Goal: Find specific page/section: Find specific page/section

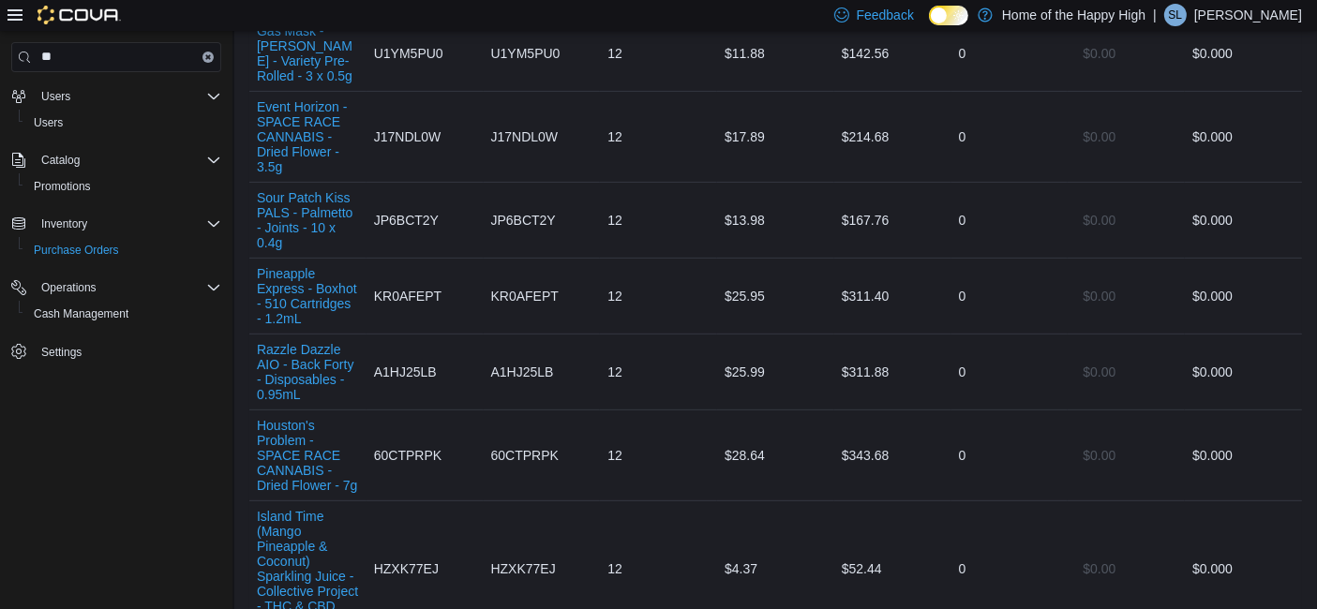
scroll to position [479, 0]
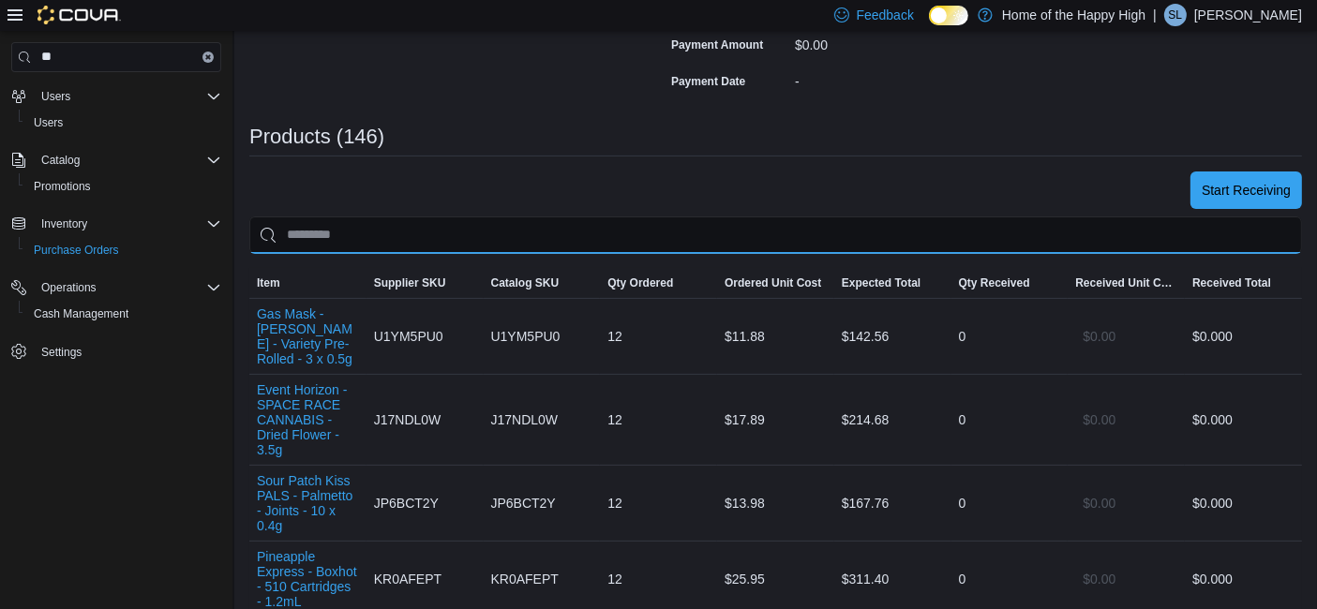
click at [661, 223] on input "search" at bounding box center [775, 236] width 1053 height 38
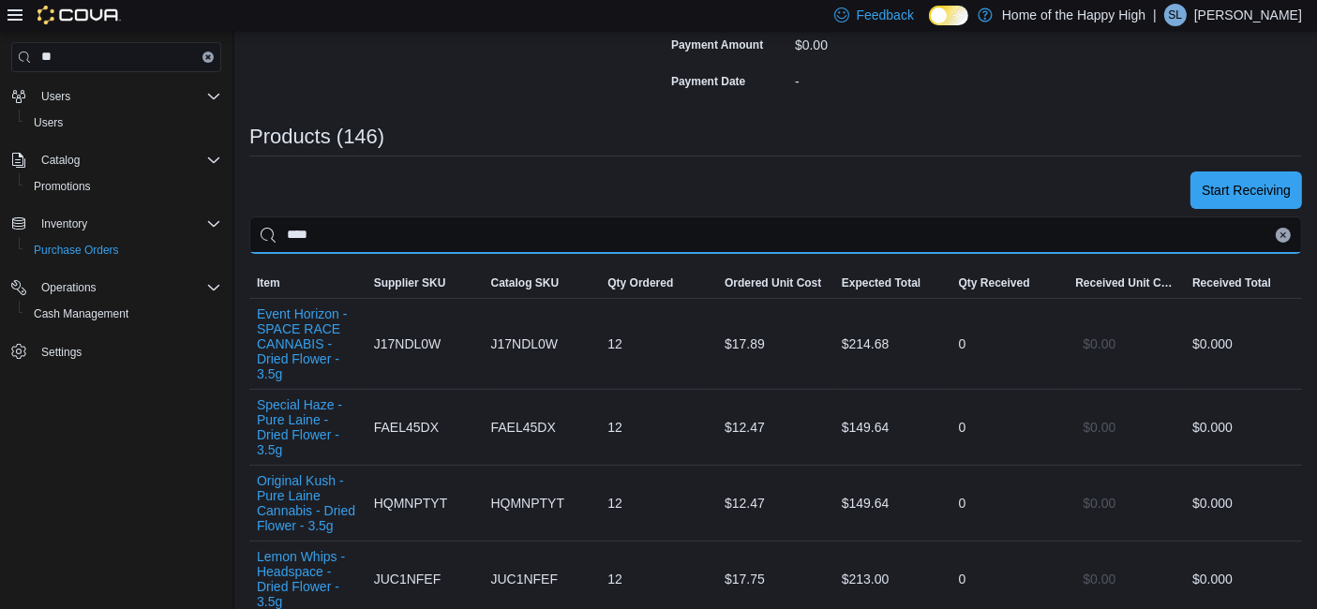
type input "****"
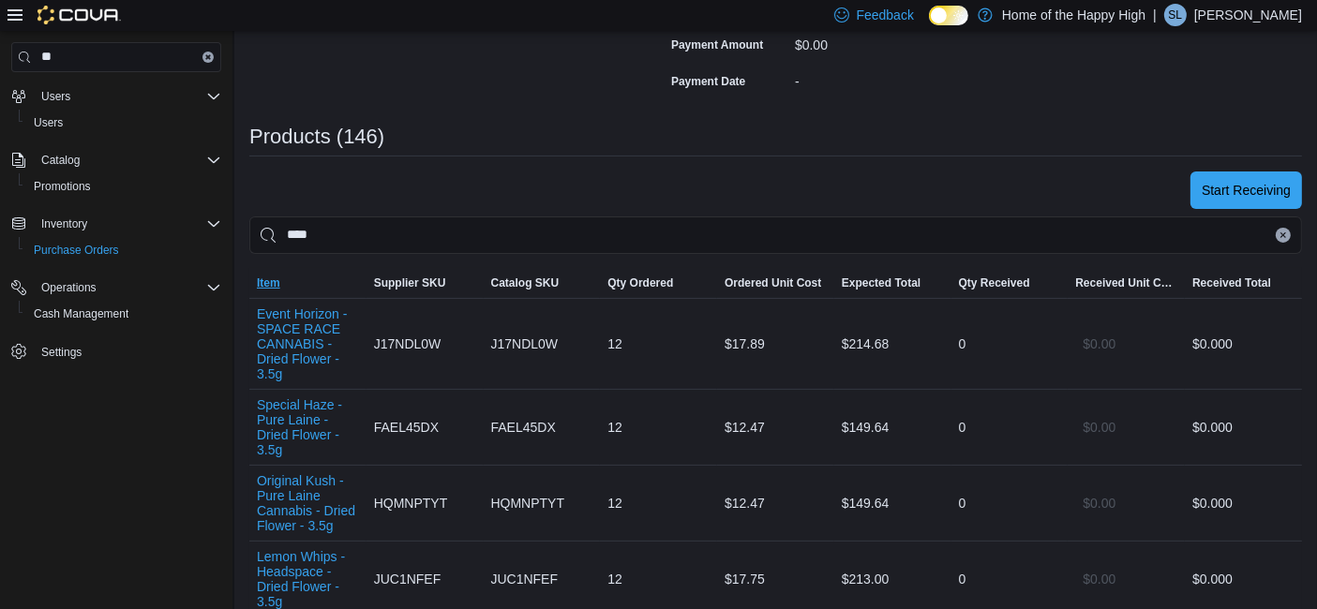
click at [277, 276] on span "Item" at bounding box center [268, 283] width 23 height 15
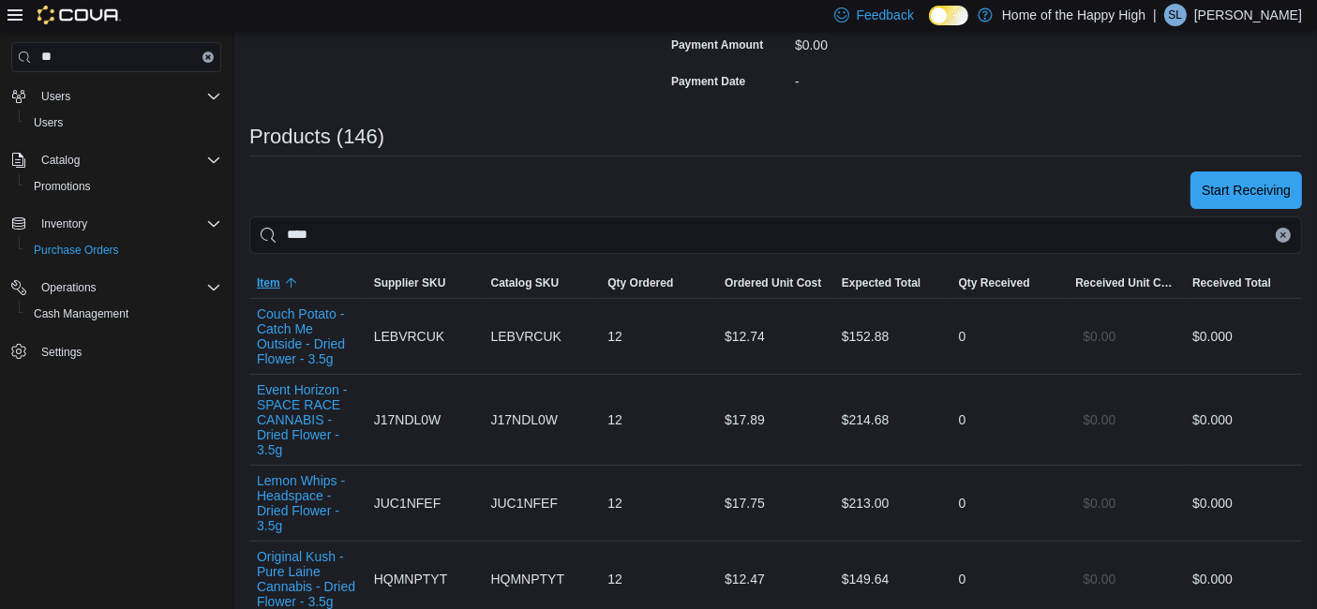
click at [277, 276] on span "Item" at bounding box center [268, 283] width 23 height 15
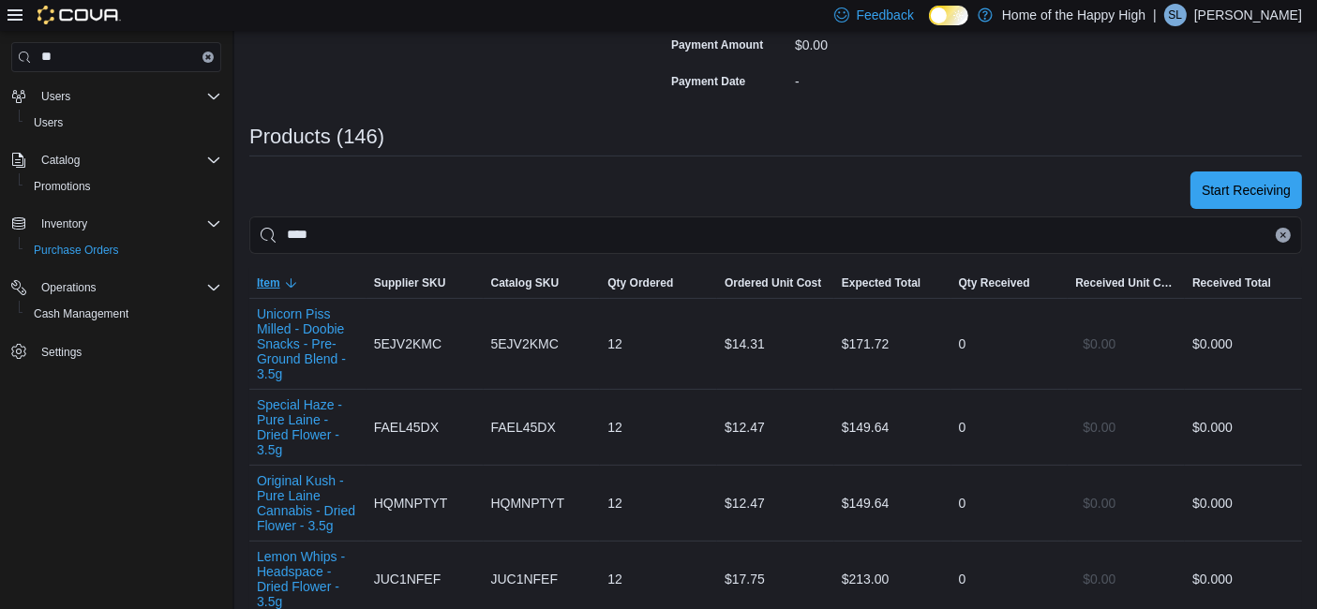
click at [277, 276] on span "Item" at bounding box center [268, 283] width 23 height 15
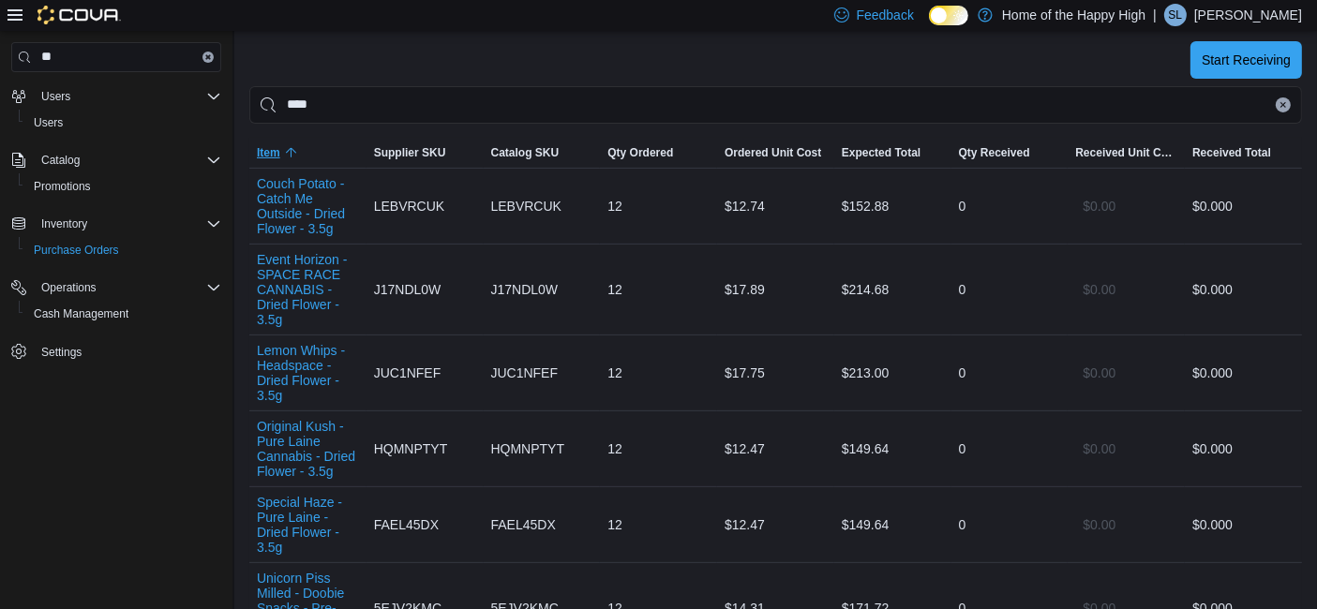
scroll to position [481, 0]
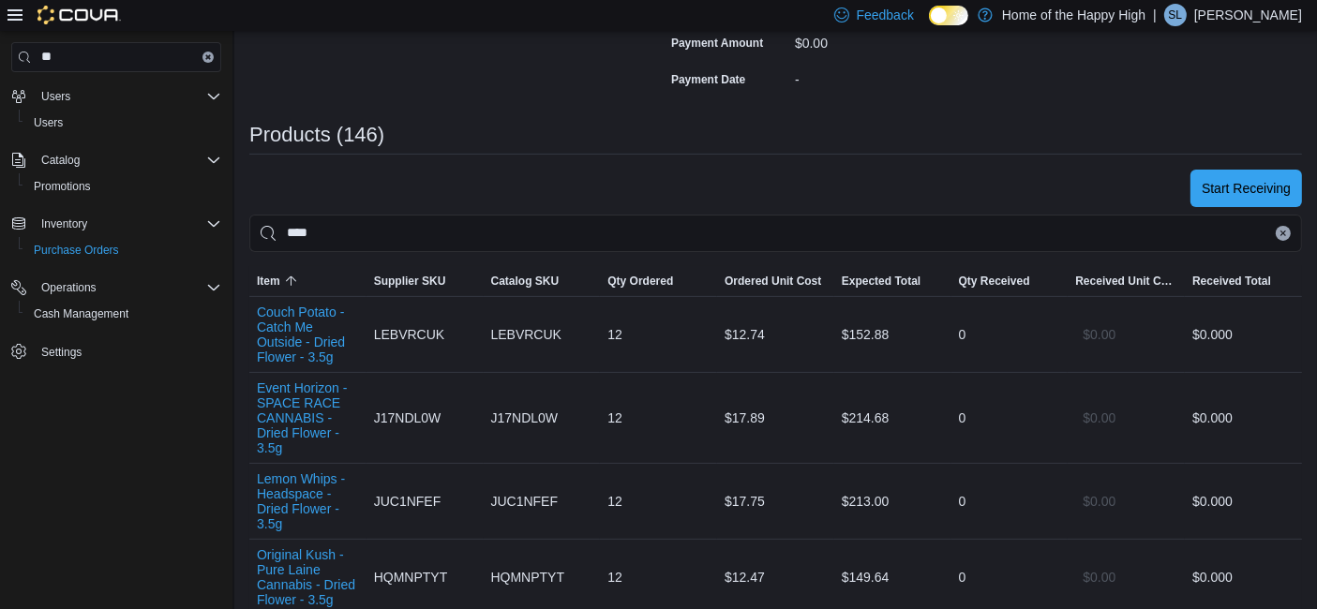
click at [1287, 230] on icon "Clear input" at bounding box center [1284, 234] width 8 height 8
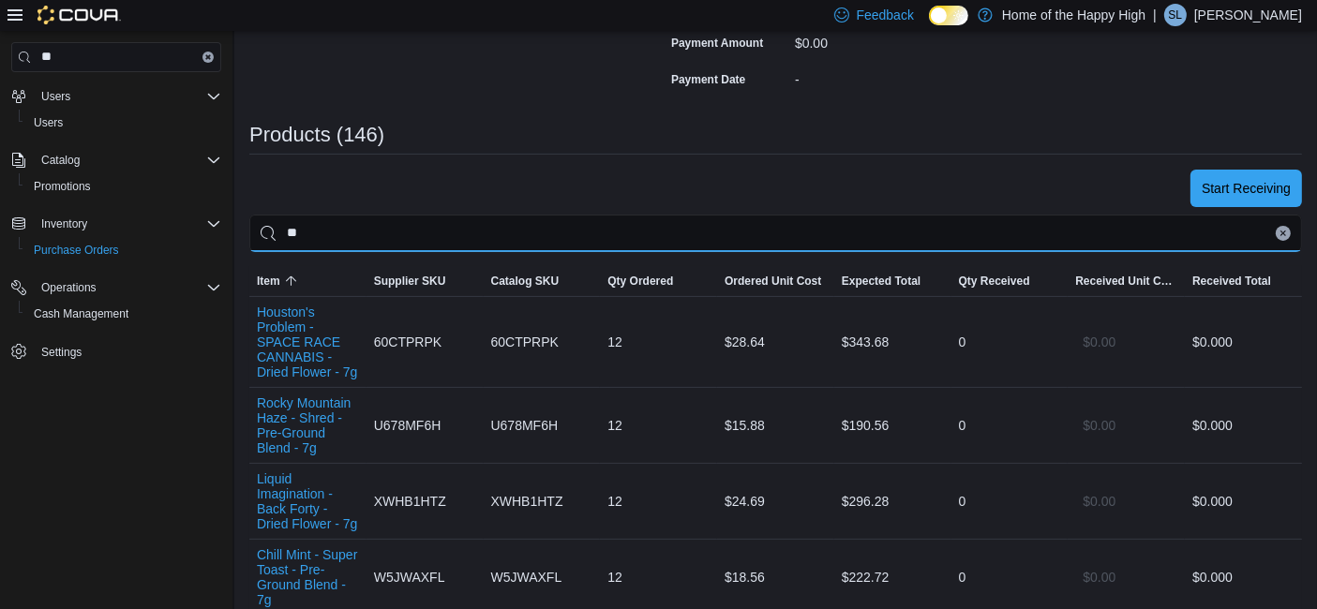
type input "**"
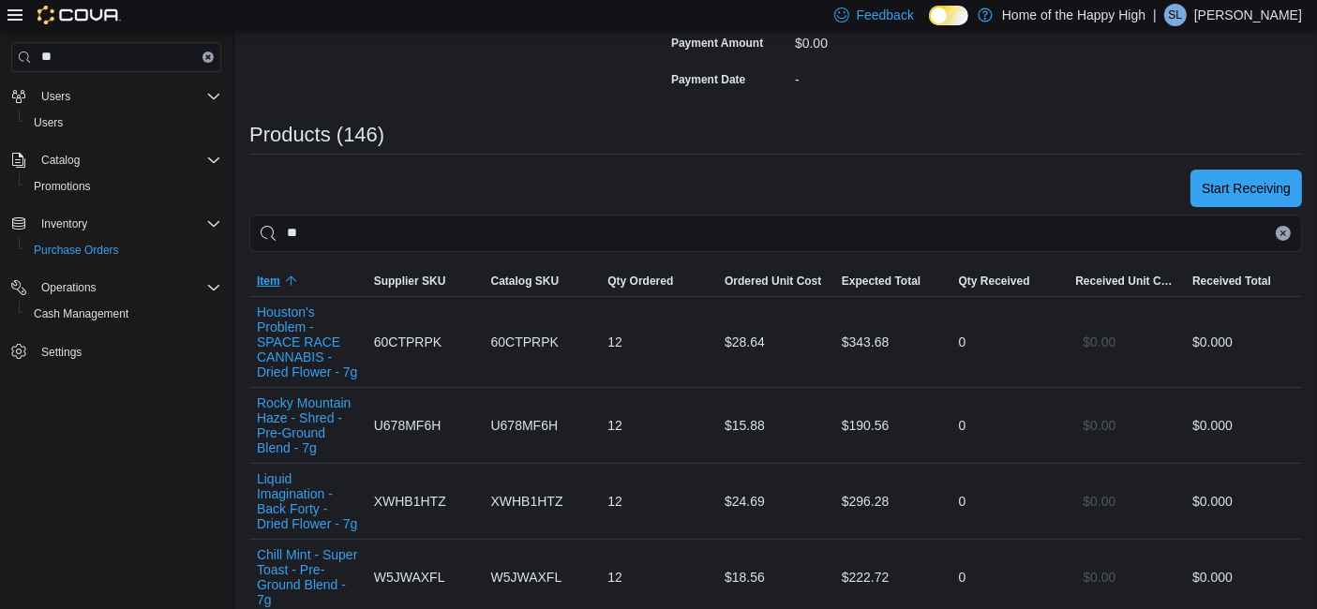
click at [273, 274] on span "Item" at bounding box center [268, 281] width 23 height 15
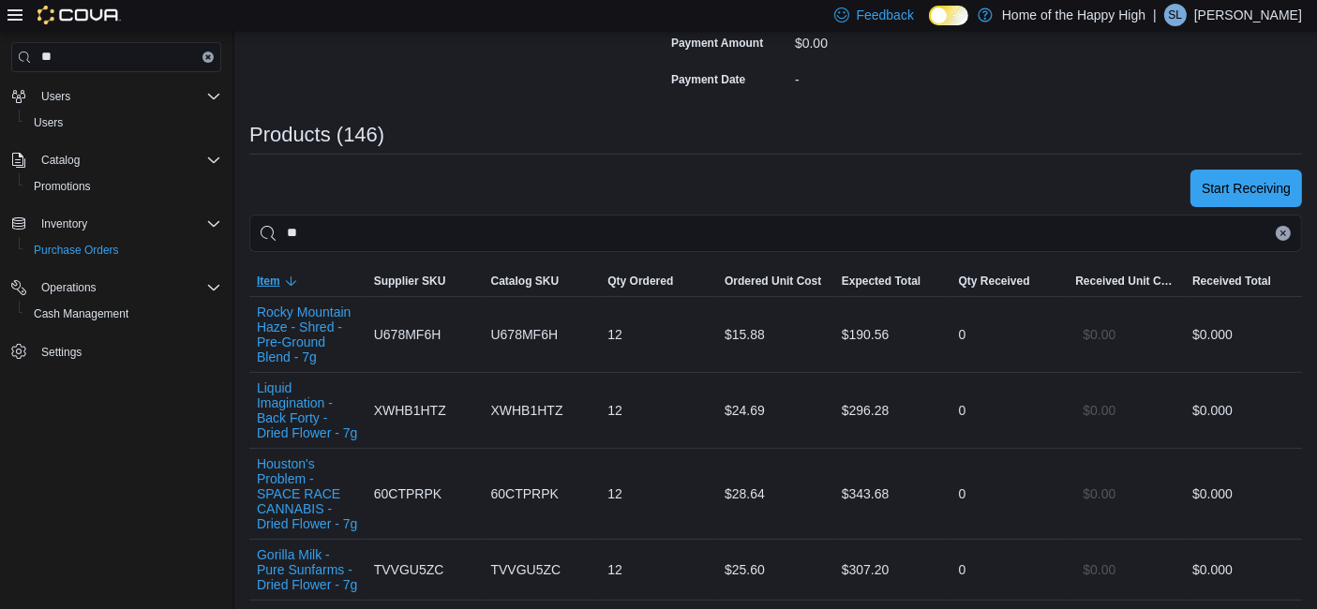
click at [273, 274] on span "Item" at bounding box center [268, 281] width 23 height 15
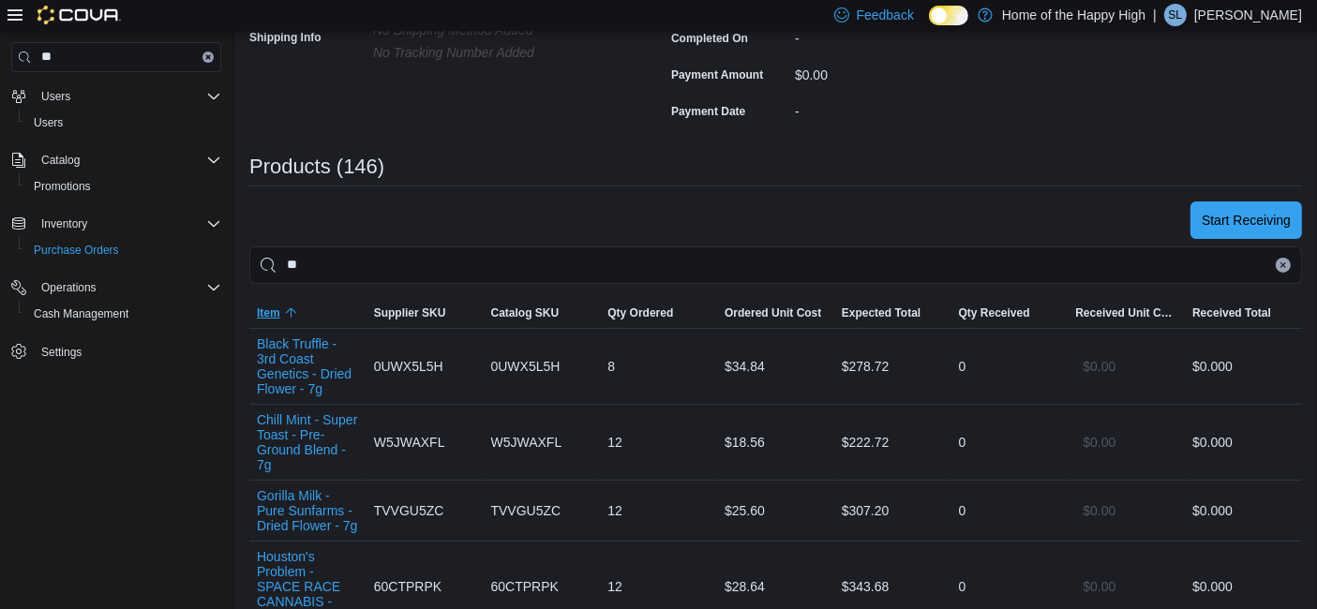
scroll to position [362, 0]
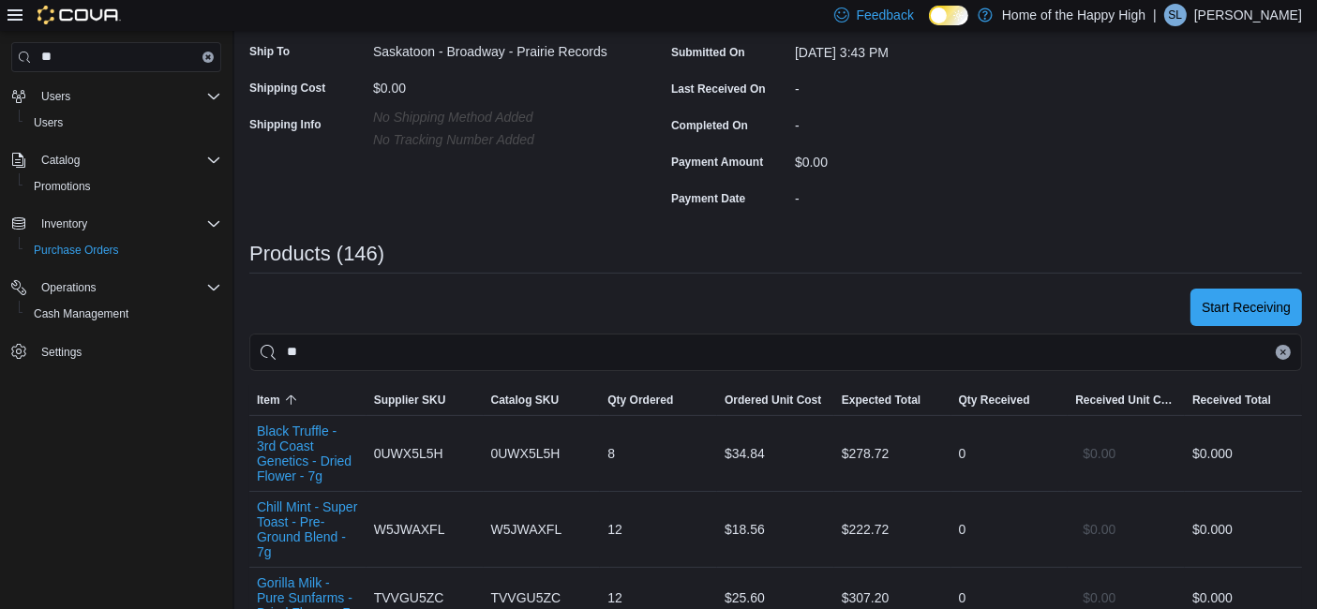
click at [1287, 349] on icon "Clear input" at bounding box center [1284, 353] width 8 height 8
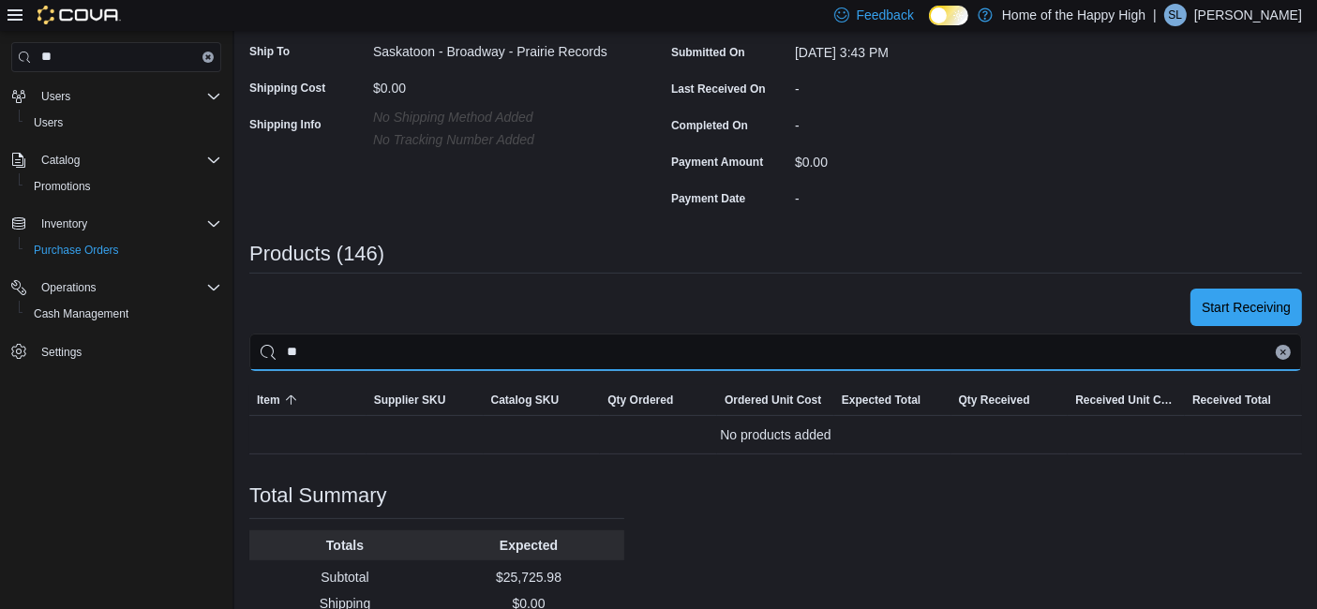
type input "*"
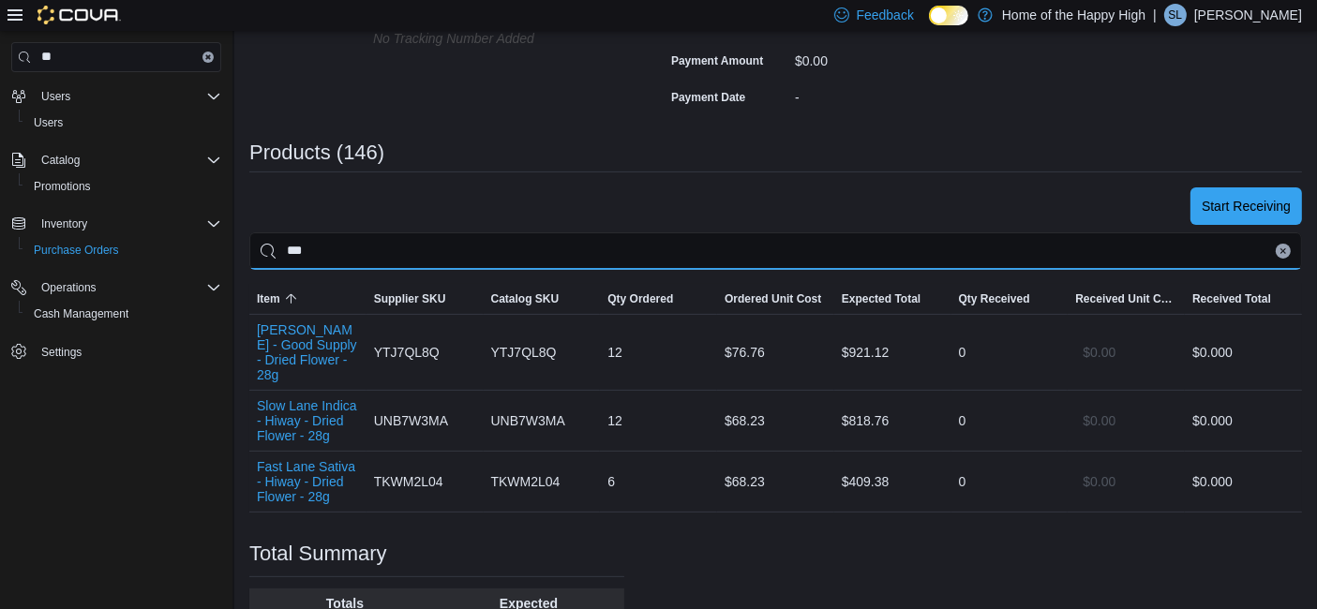
scroll to position [467, 0]
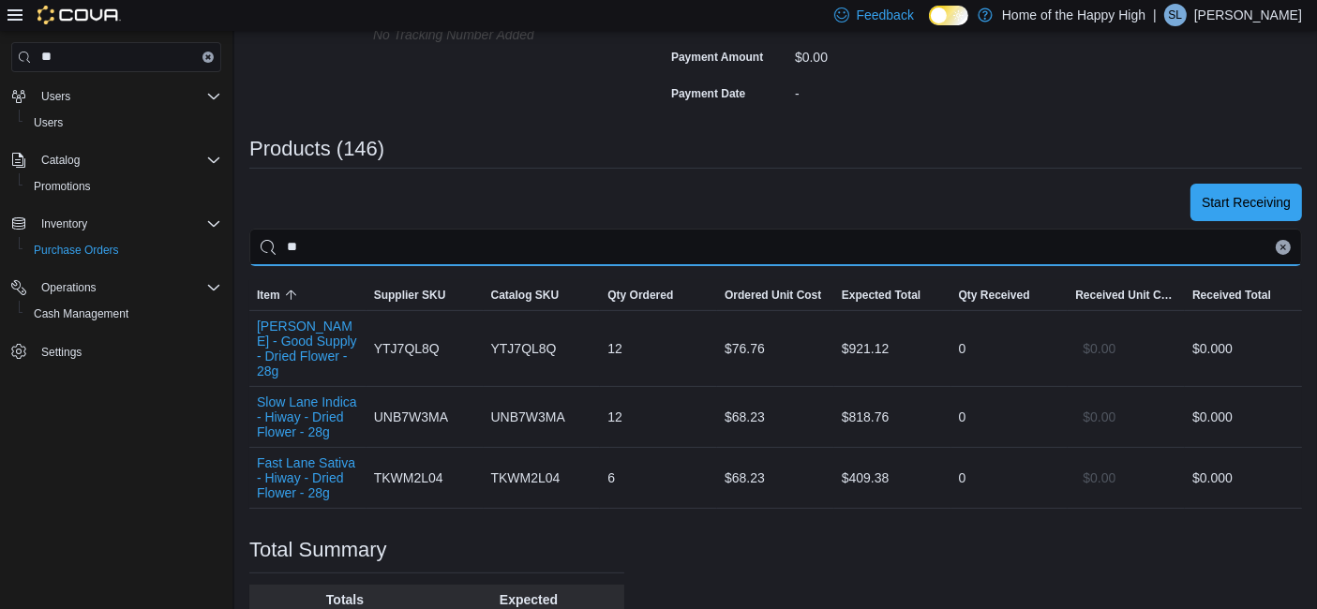
type input "*"
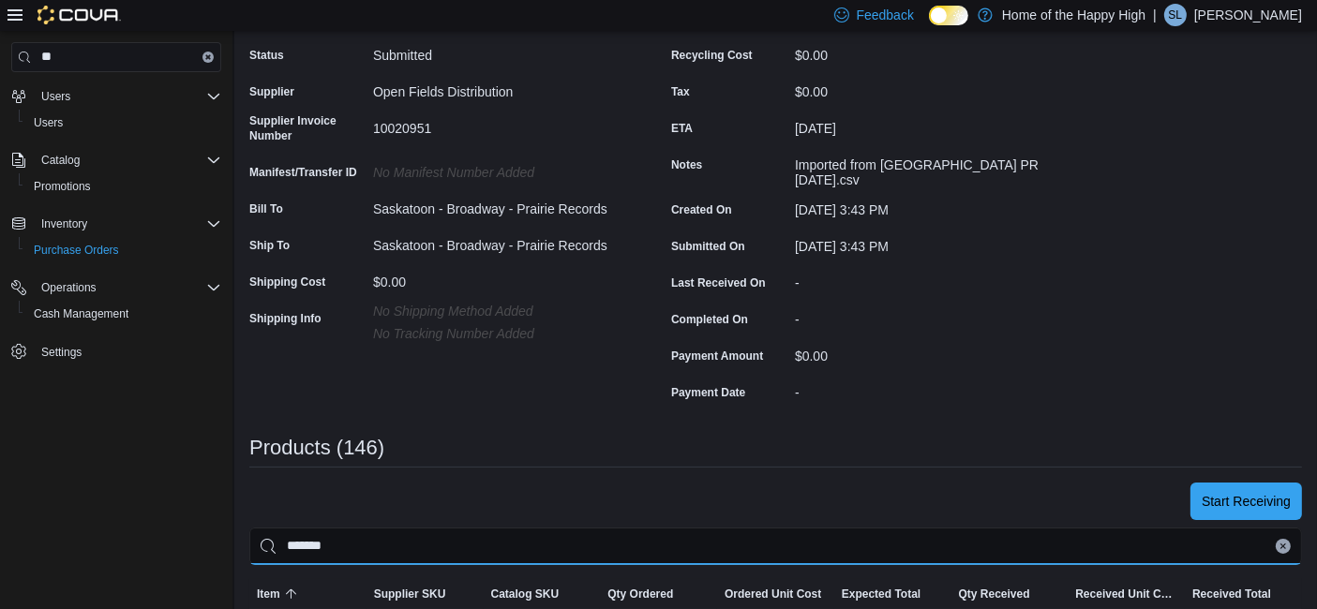
scroll to position [189, 0]
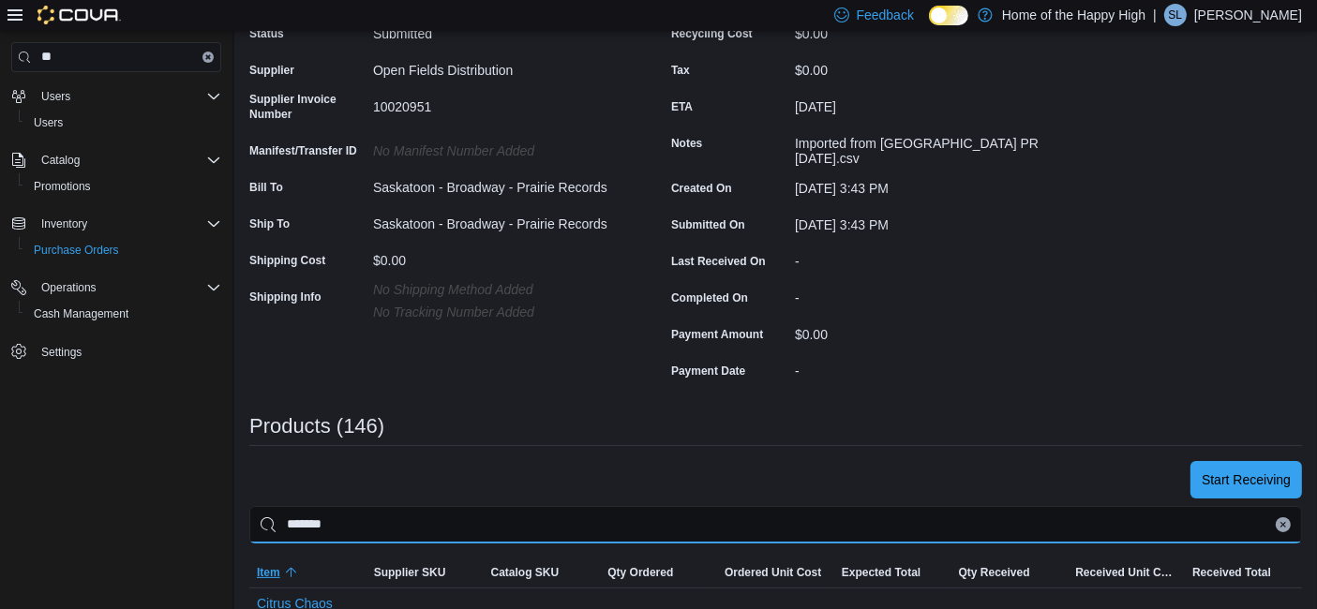
type input "*******"
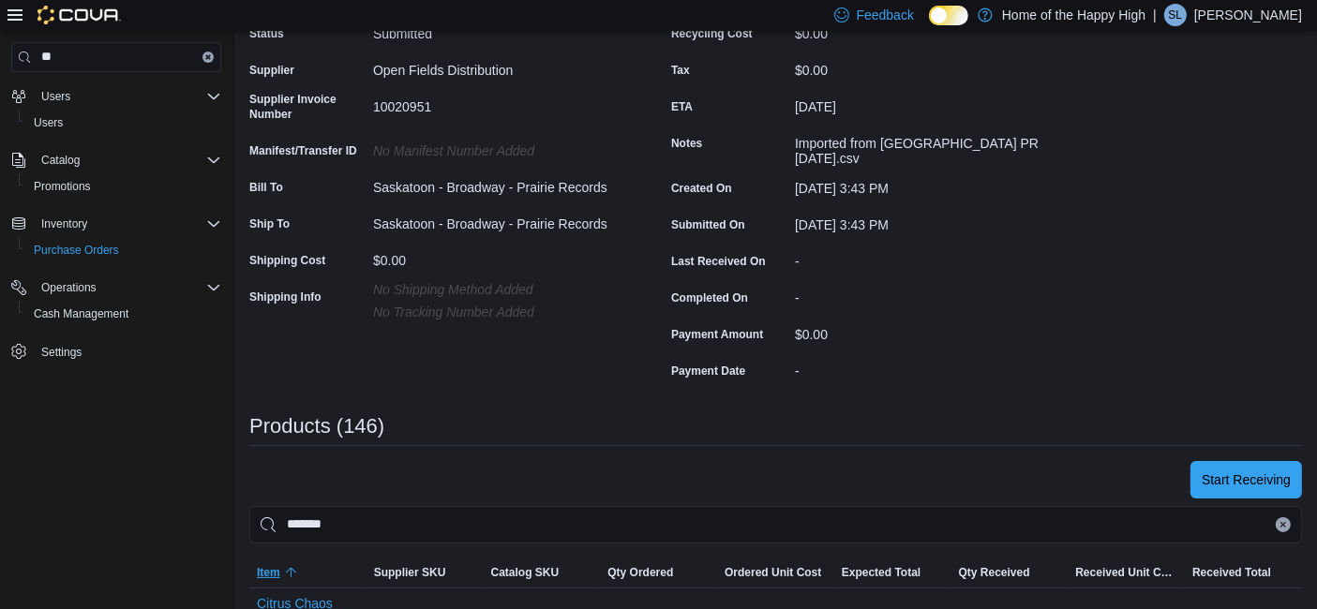
click at [267, 565] on span "Item" at bounding box center [268, 572] width 23 height 15
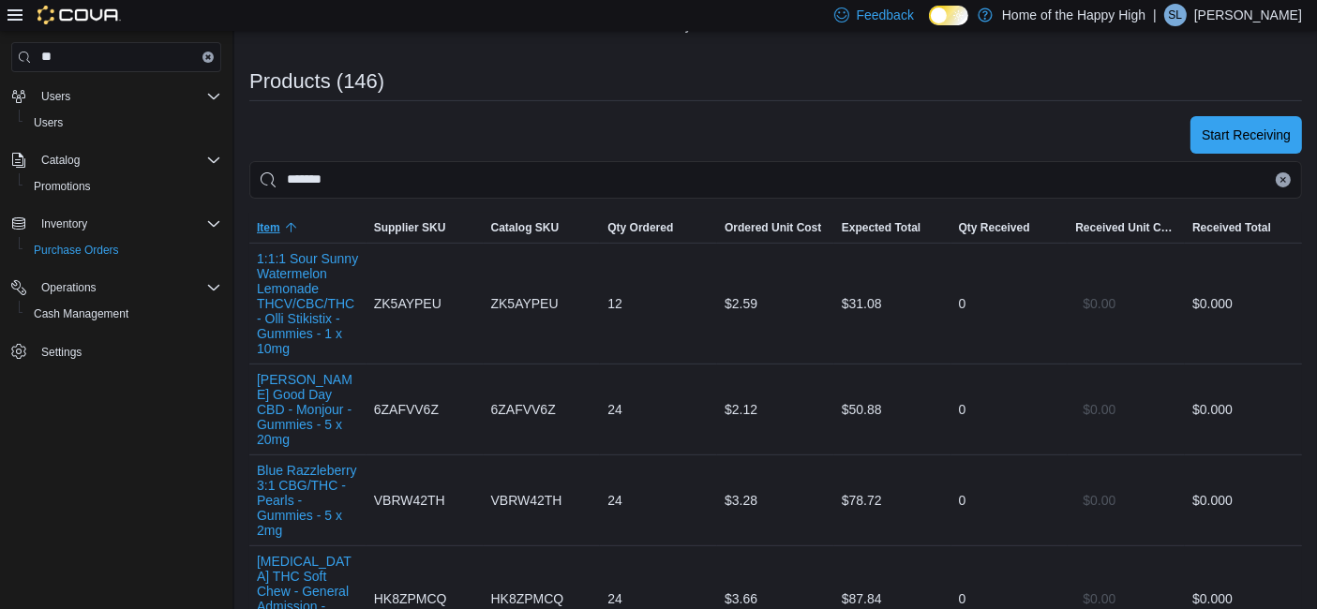
scroll to position [530, 0]
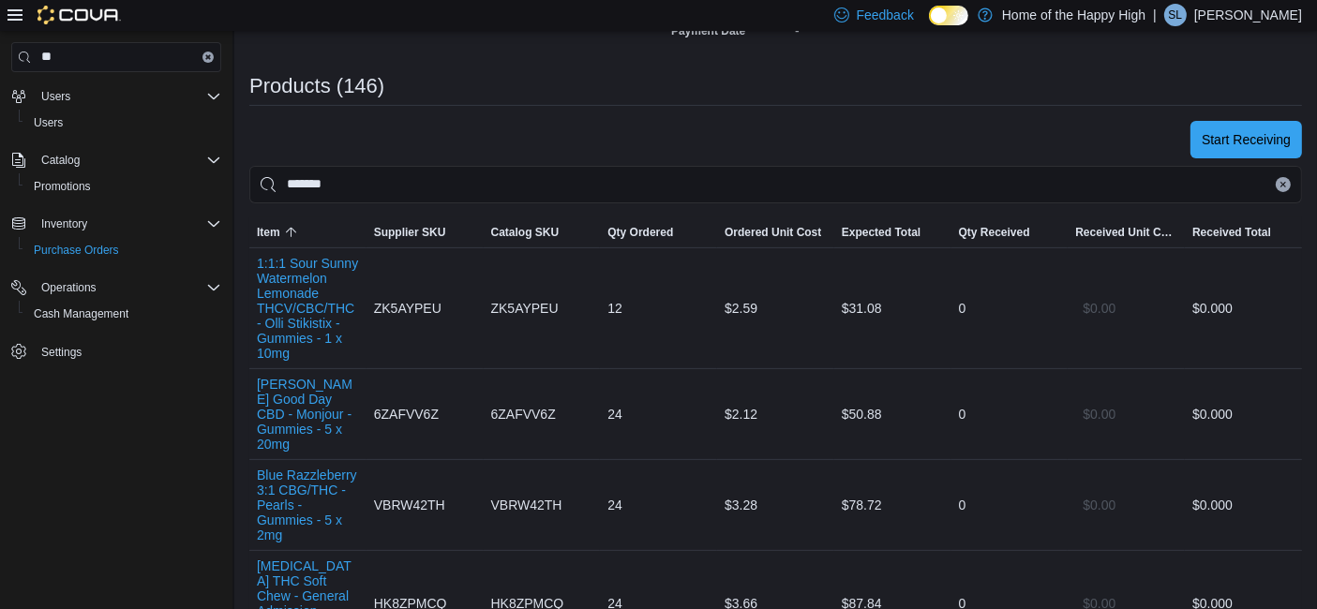
click at [1287, 181] on icon "Clear input" at bounding box center [1284, 185] width 8 height 8
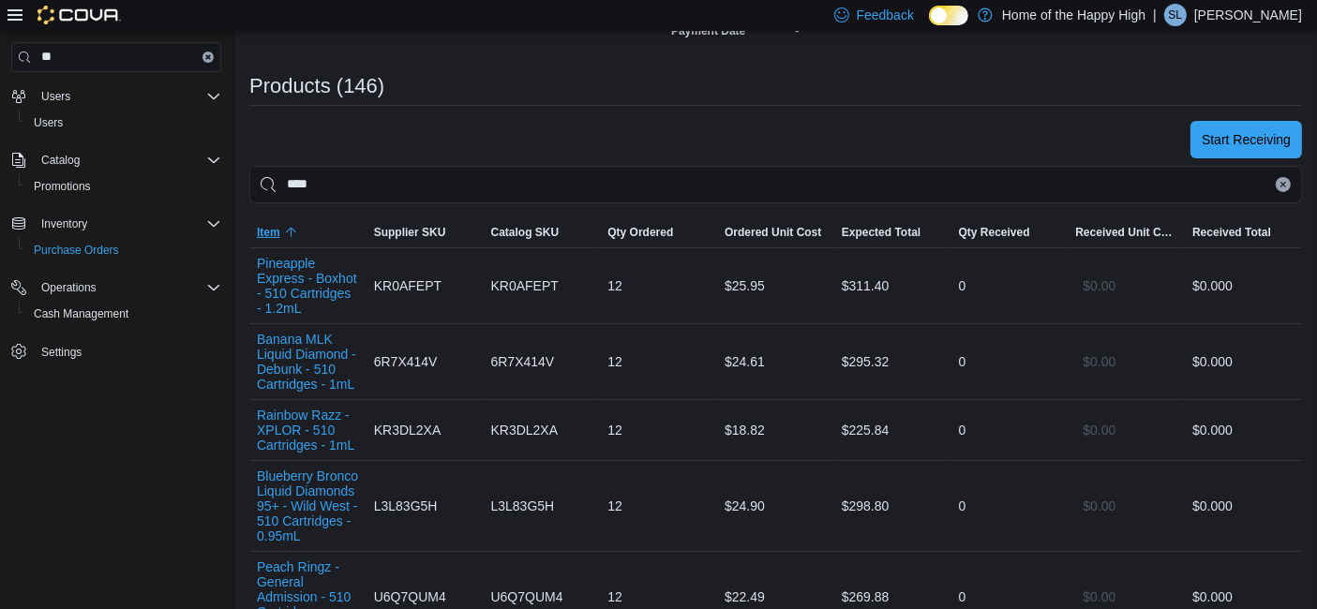
click at [294, 225] on icon "button" at bounding box center [291, 232] width 15 height 15
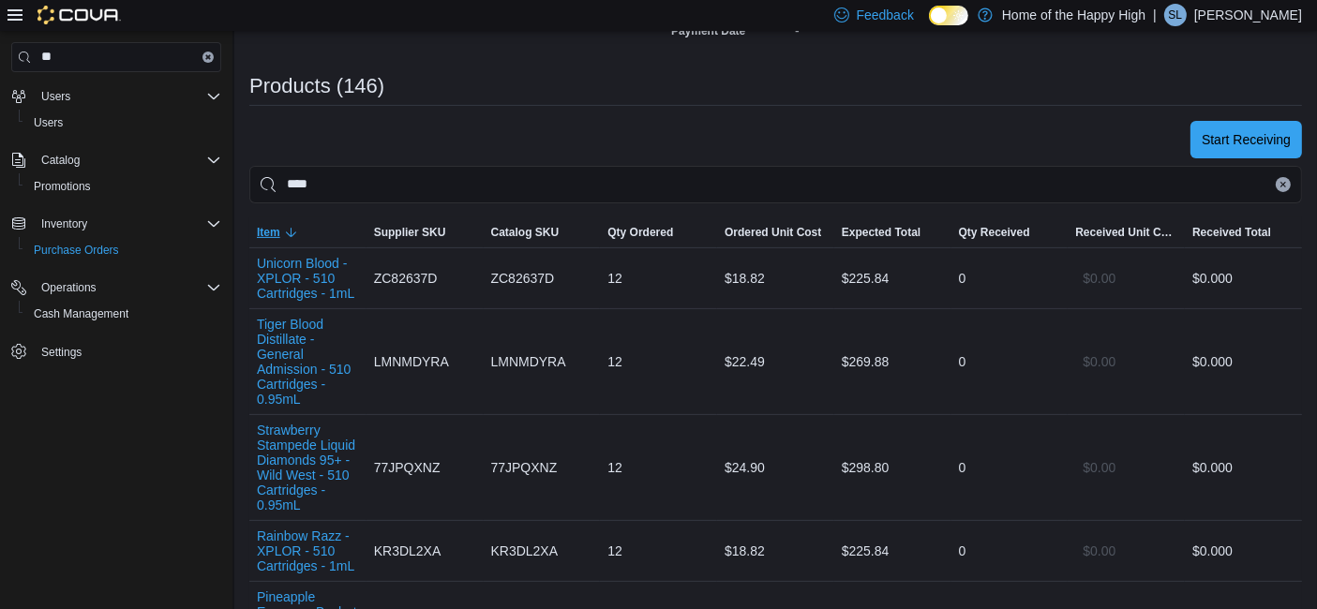
click at [294, 225] on icon "button" at bounding box center [291, 232] width 15 height 15
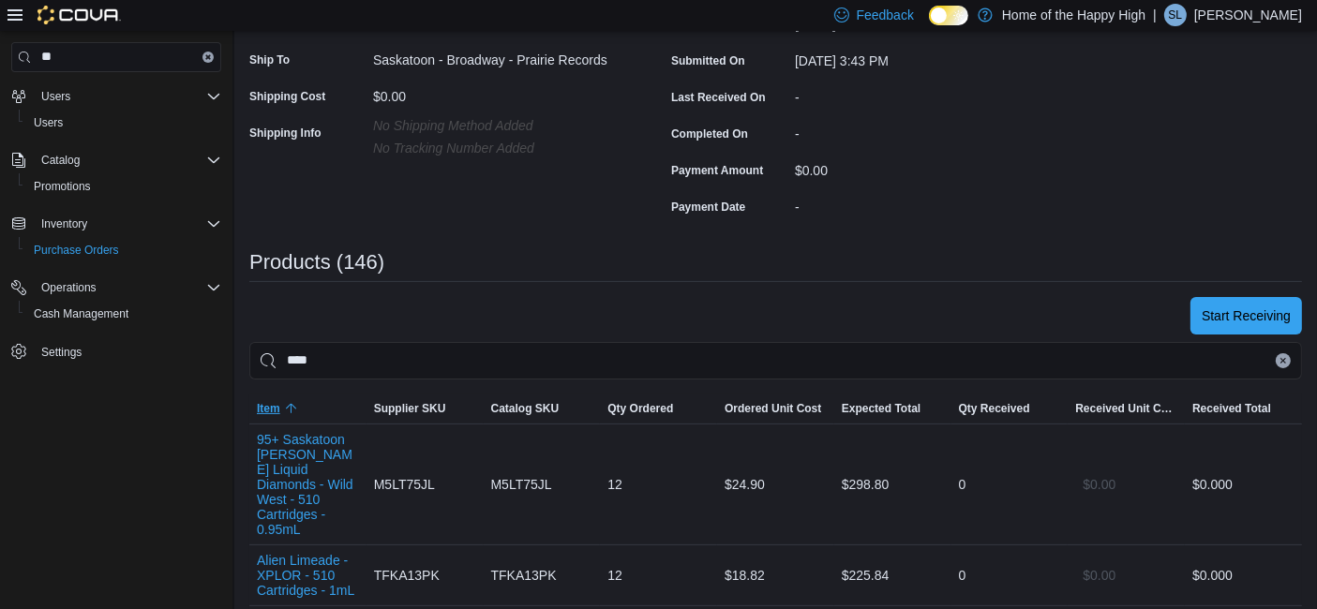
scroll to position [402, 0]
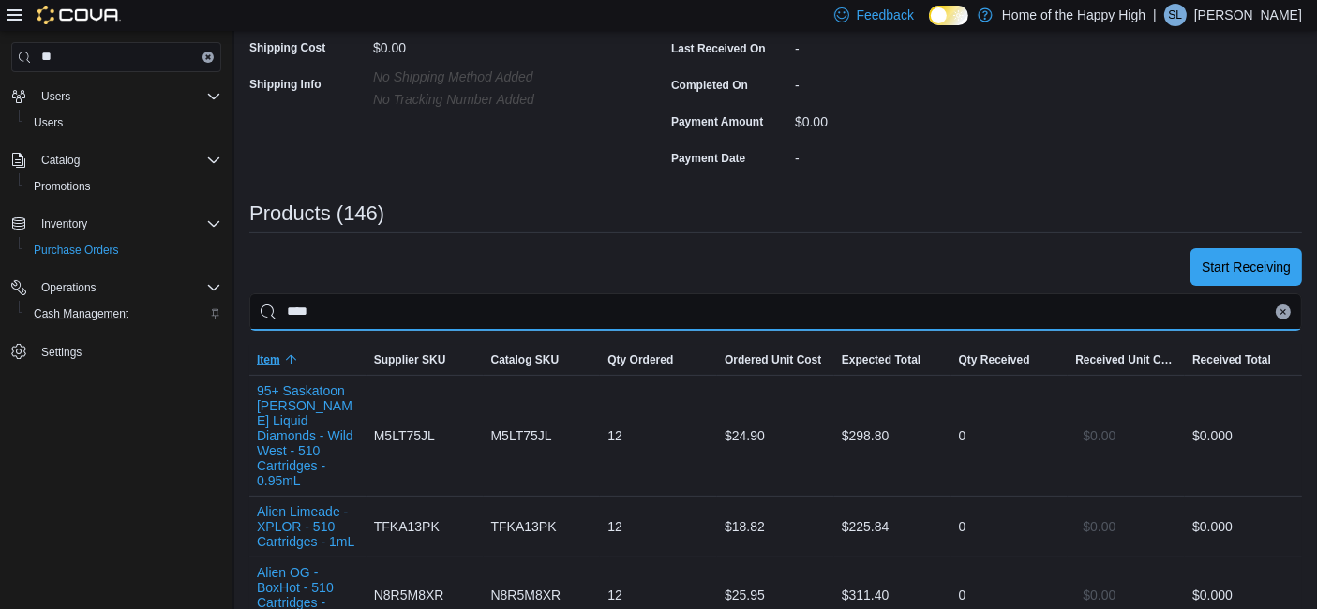
drag, startPoint x: 350, startPoint y: 307, endPoint x: 102, endPoint y: 311, distance: 247.6
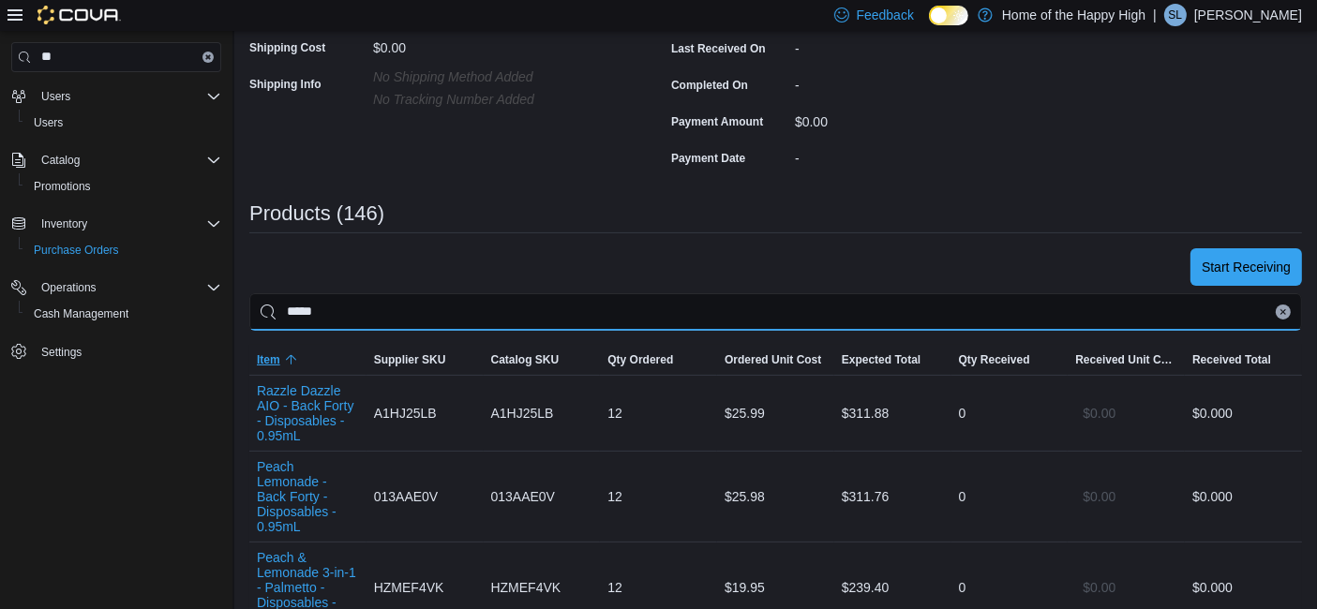
type input "*****"
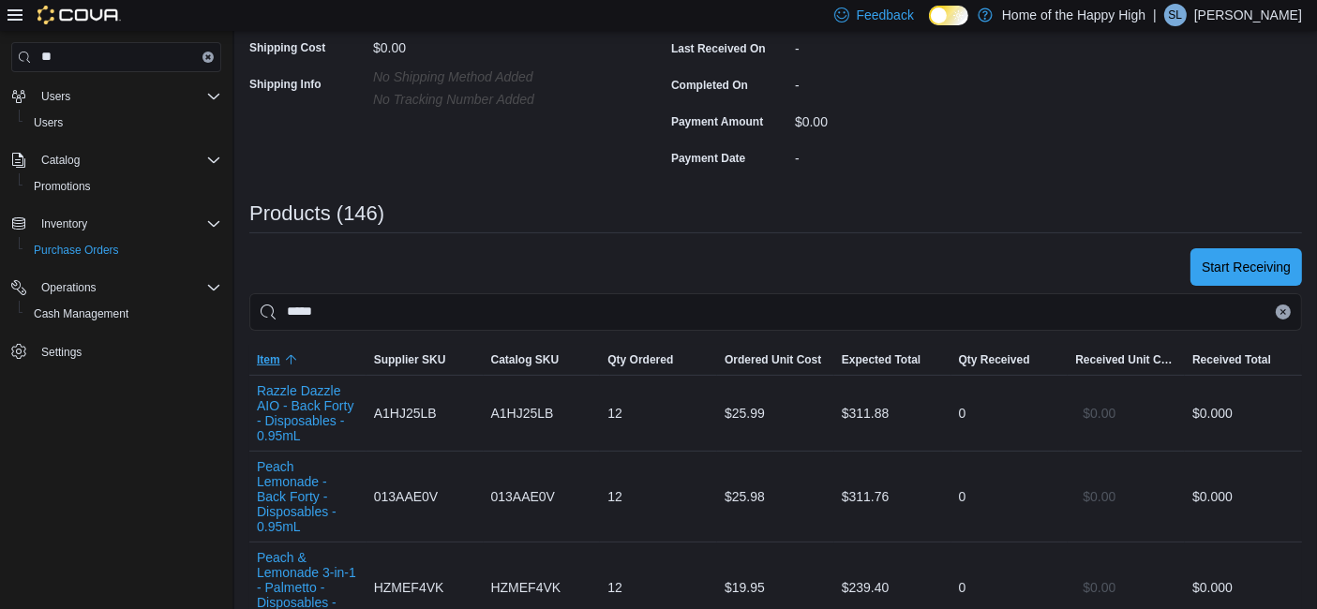
click at [291, 345] on span "Item" at bounding box center [307, 360] width 117 height 30
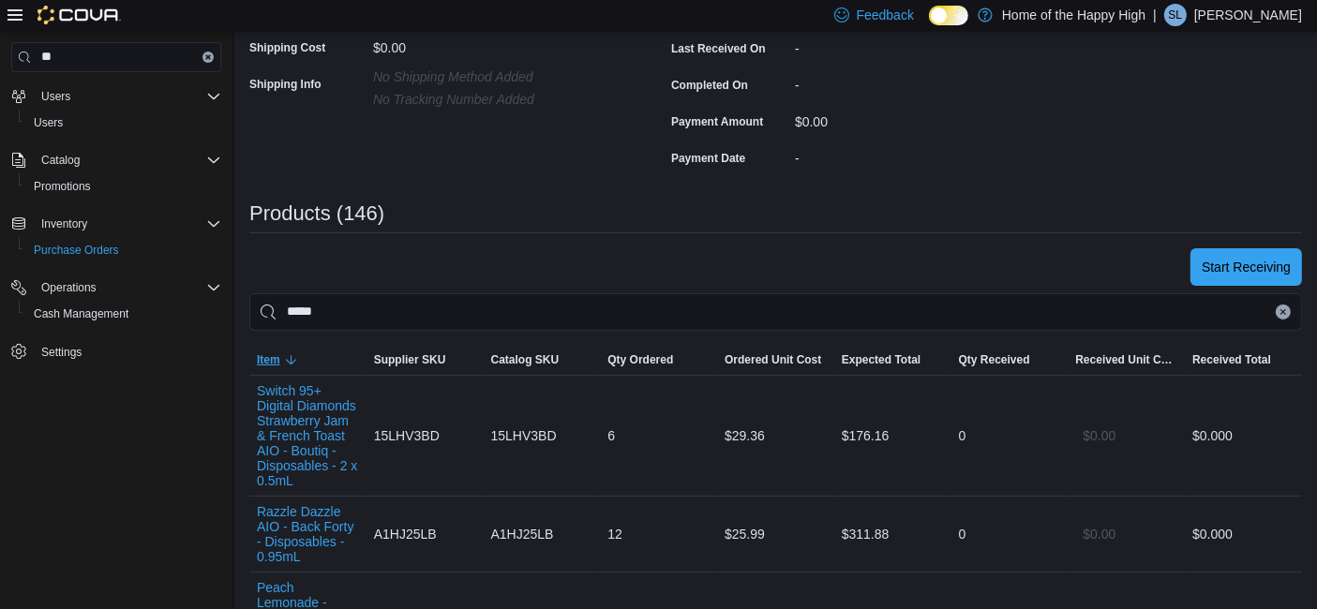
click at [291, 345] on span "Item" at bounding box center [307, 360] width 117 height 30
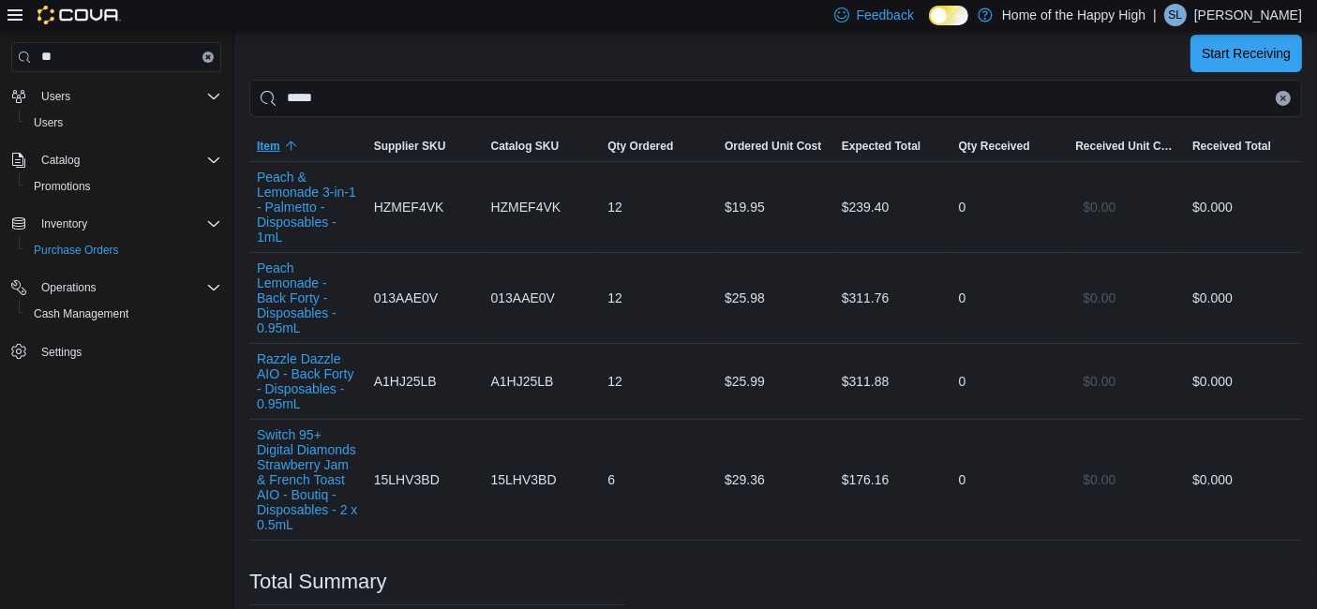
scroll to position [376, 0]
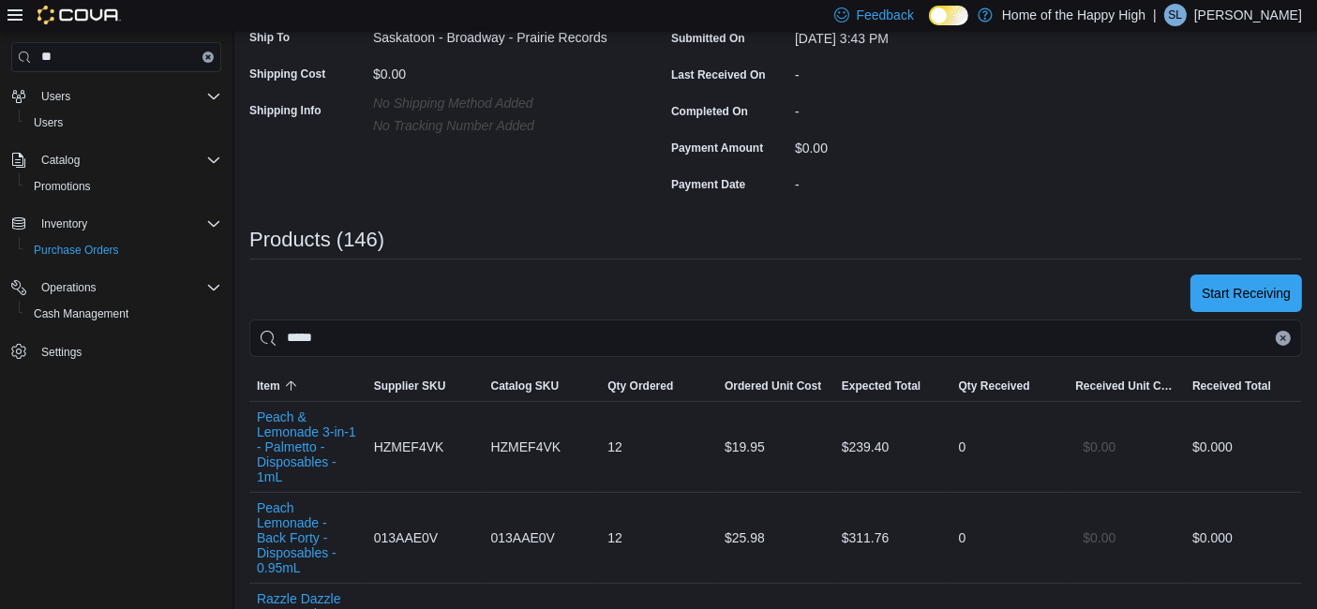
click at [1286, 336] on icon "Clear input" at bounding box center [1283, 338] width 5 height 5
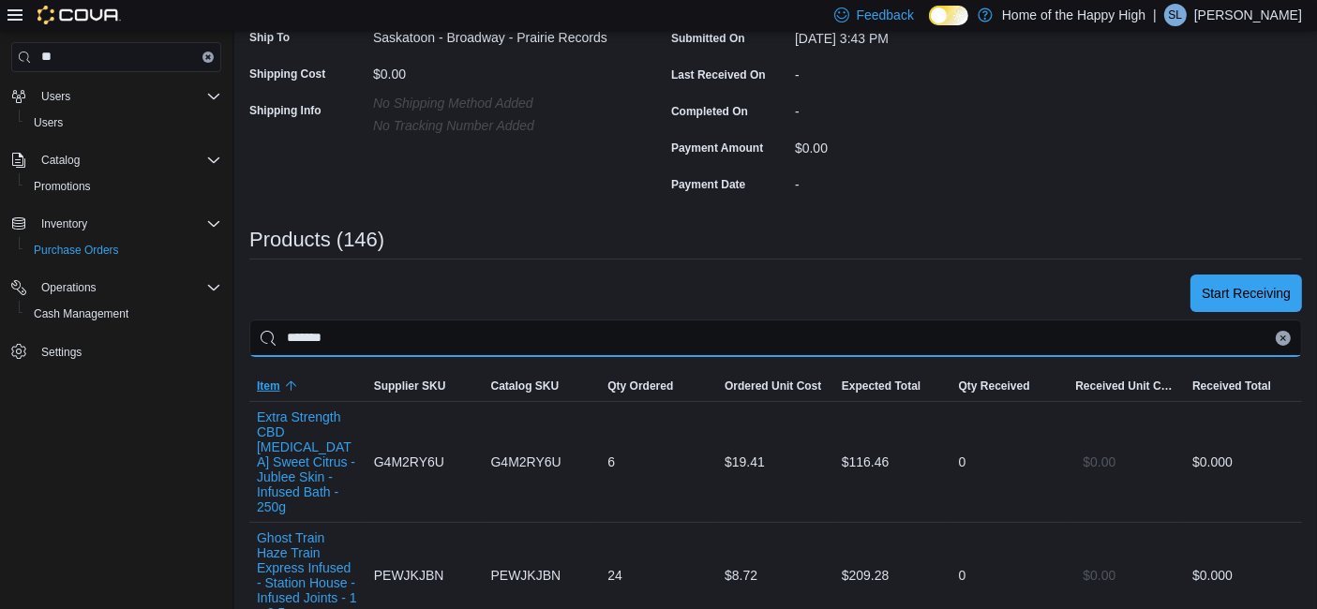
type input "*******"
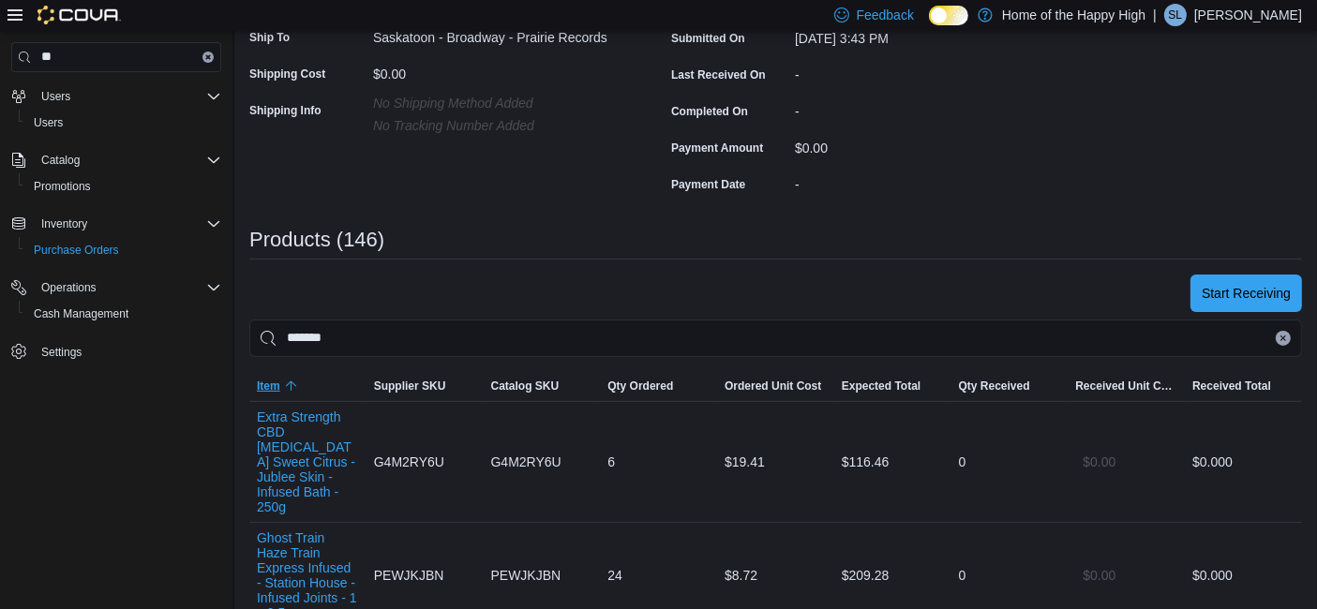
click at [267, 379] on span "Item" at bounding box center [268, 386] width 23 height 15
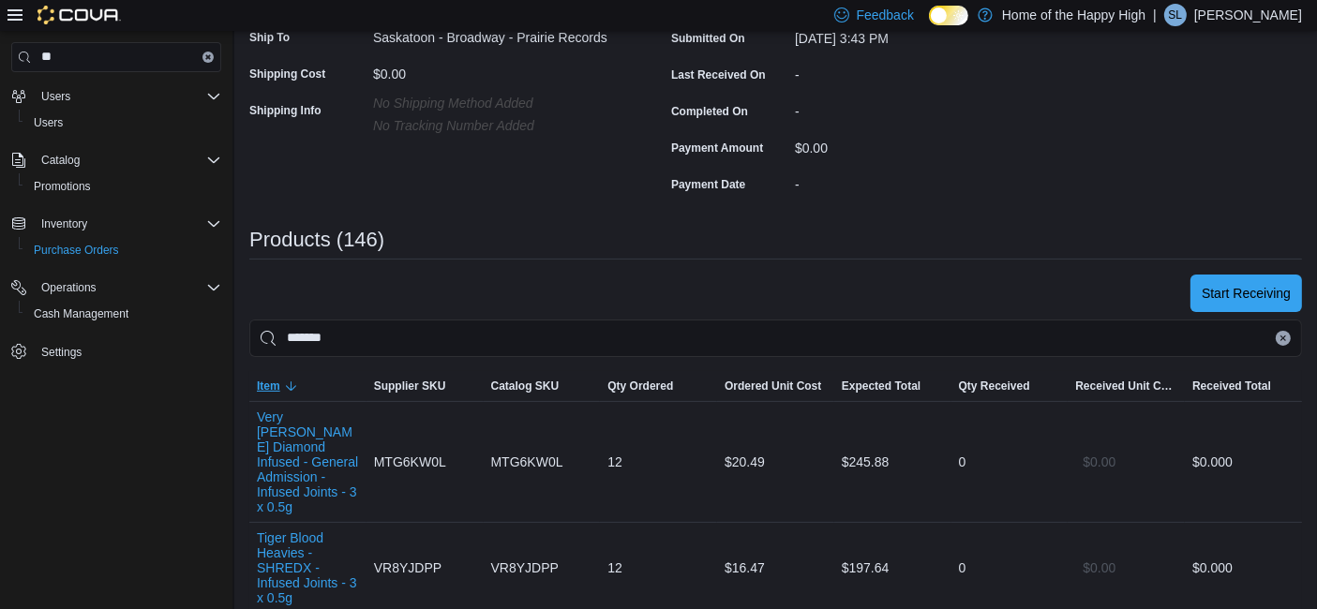
click at [267, 379] on span "Item" at bounding box center [268, 386] width 23 height 15
